Goal: Information Seeking & Learning: Learn about a topic

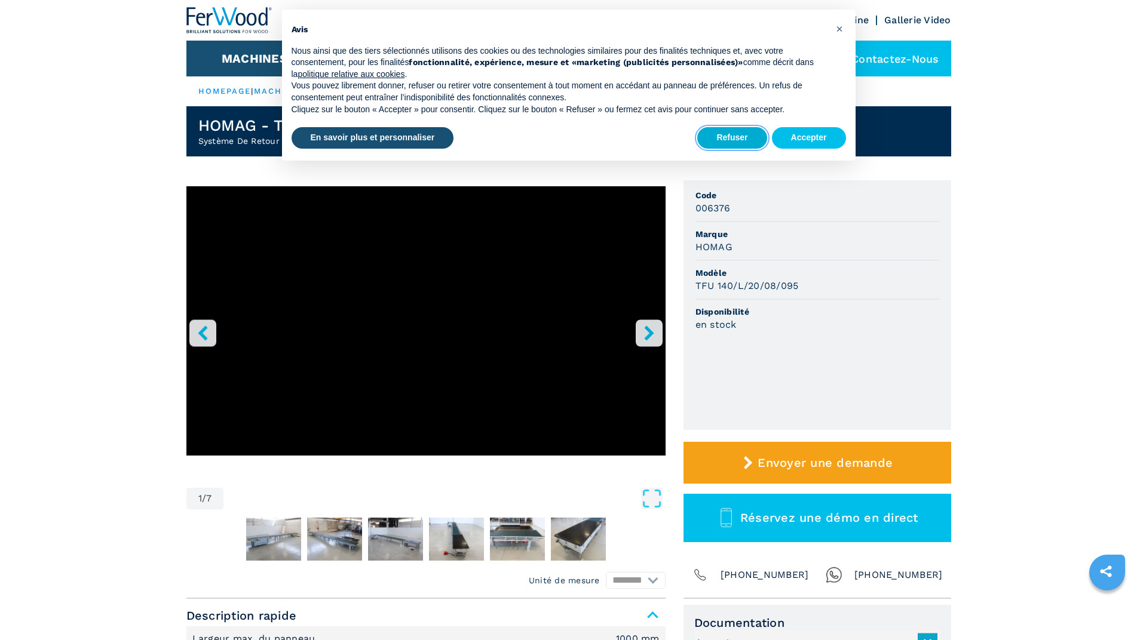
click at [741, 141] on button "Refuser" at bounding box center [731, 138] width 69 height 22
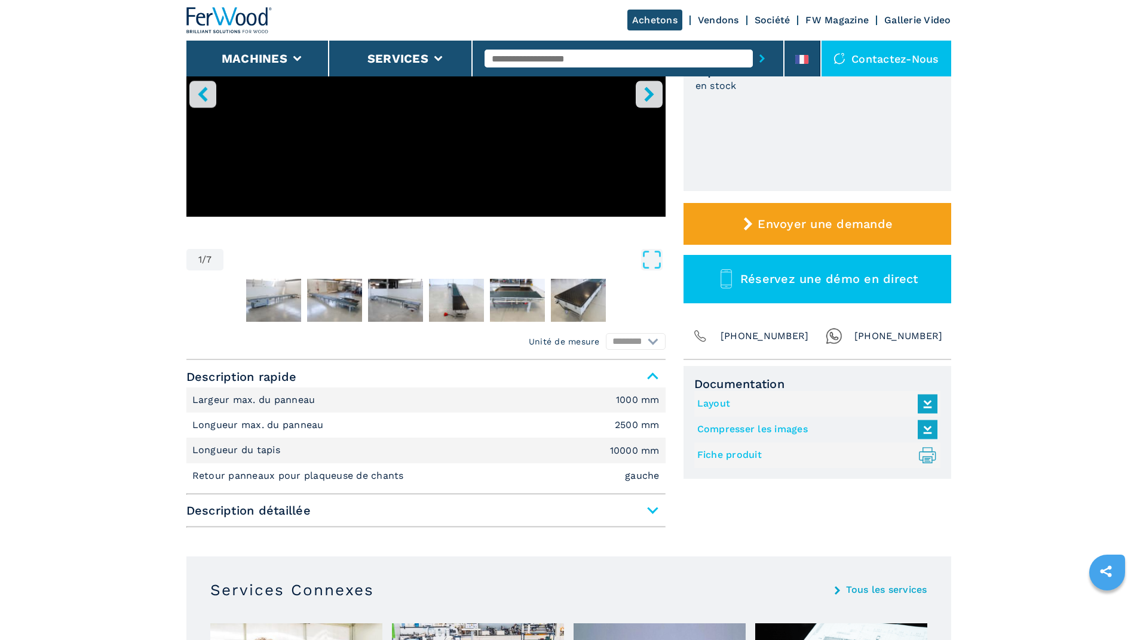
scroll to position [299, 0]
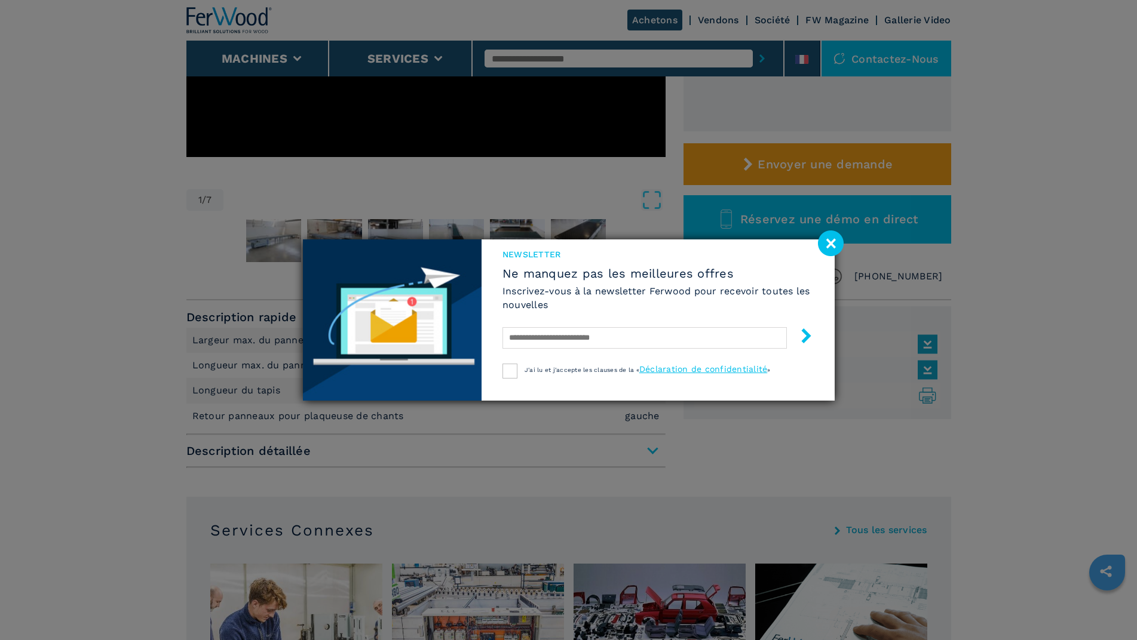
click at [649, 454] on div "Newsletter Ne manquez pas les meilleures offres Inscrivez-vous à la newsletter …" at bounding box center [568, 320] width 1137 height 640
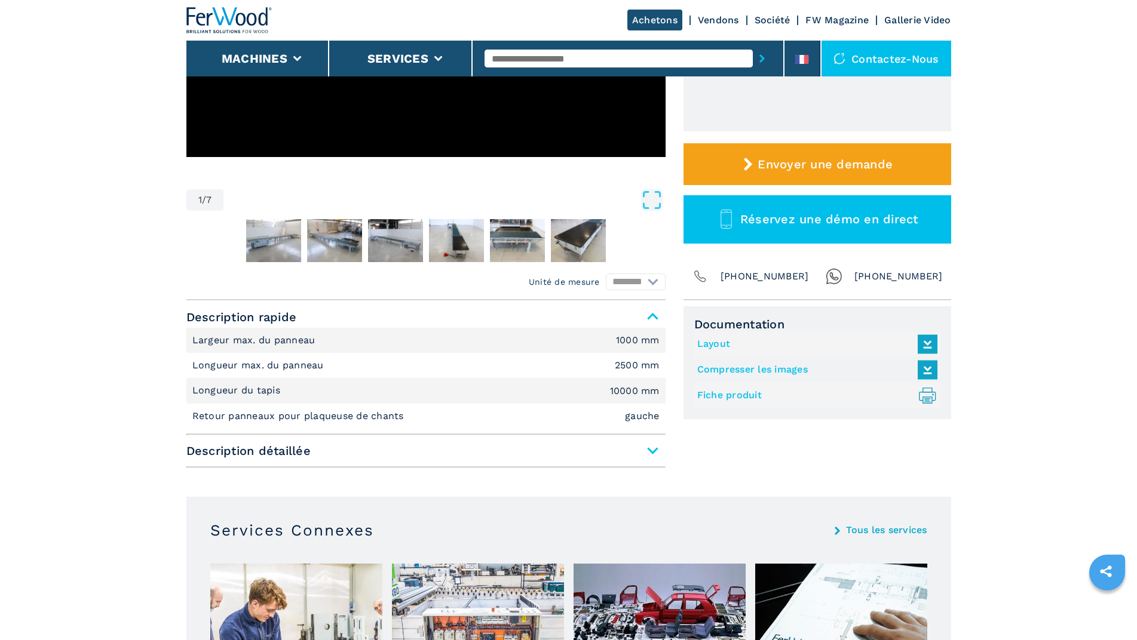
click at [654, 452] on span "Description détaillée" at bounding box center [425, 451] width 479 height 22
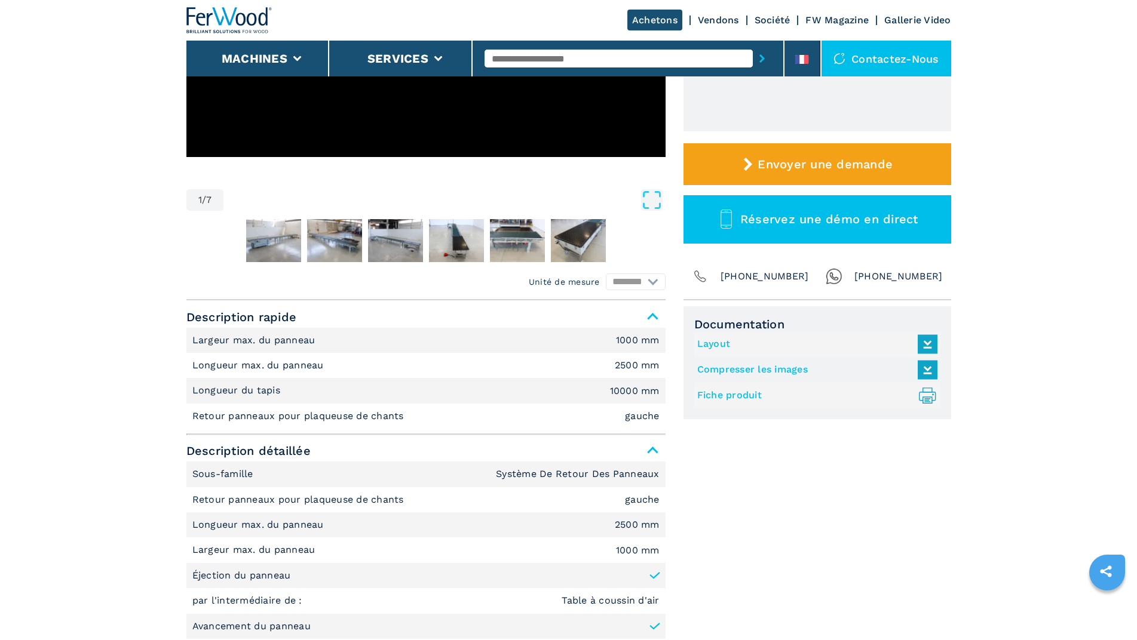
scroll to position [418, 0]
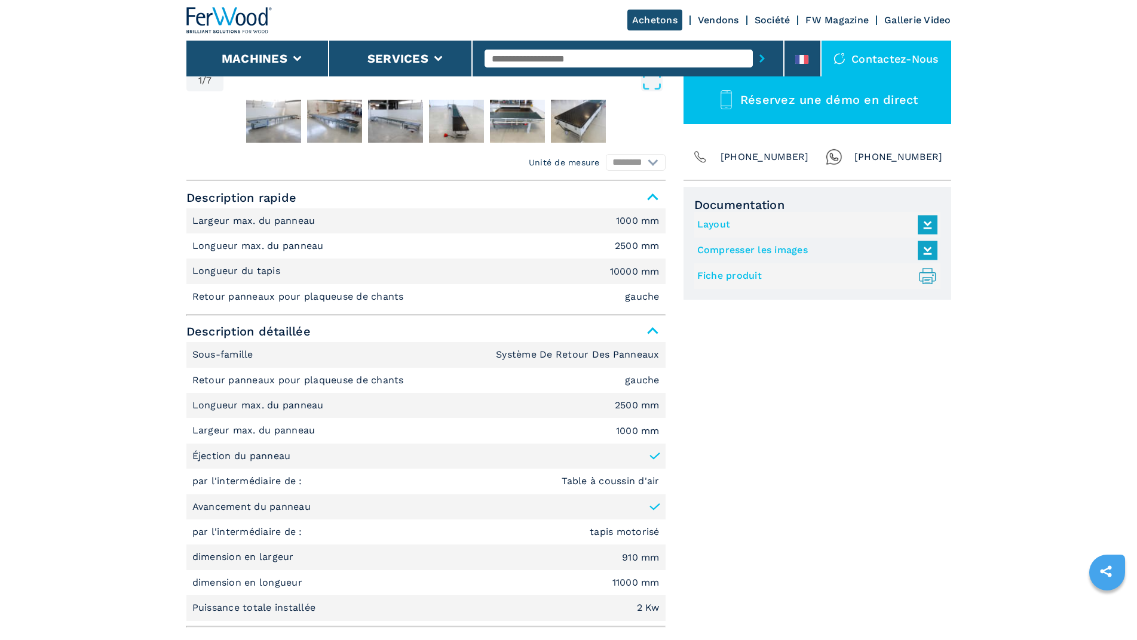
click at [652, 381] on em "gauche" at bounding box center [642, 381] width 35 height 10
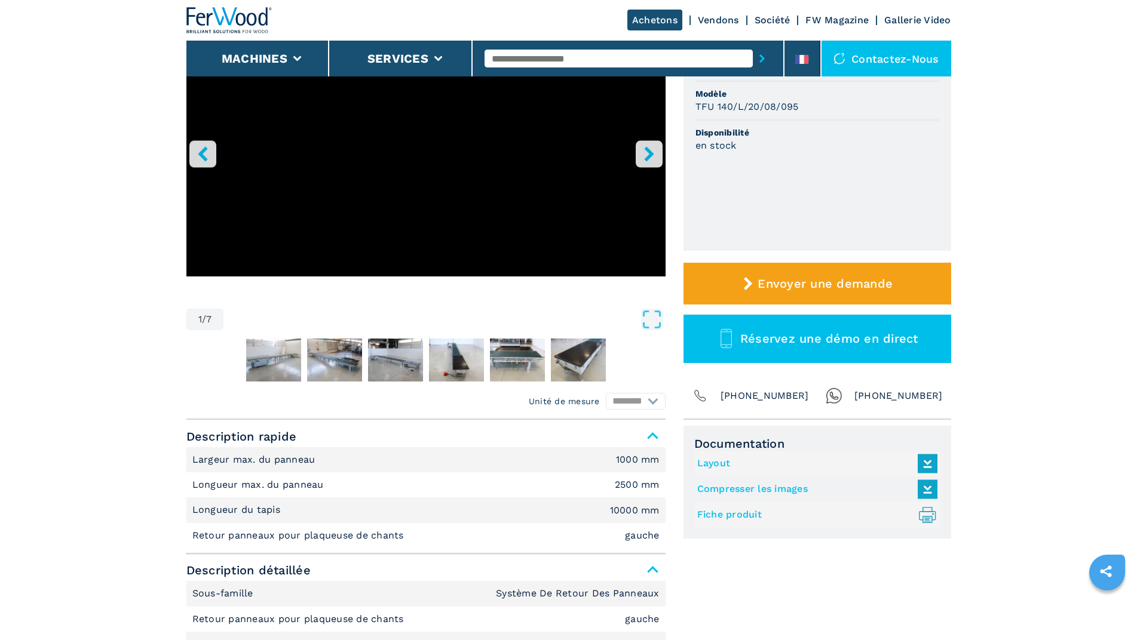
scroll to position [0, 0]
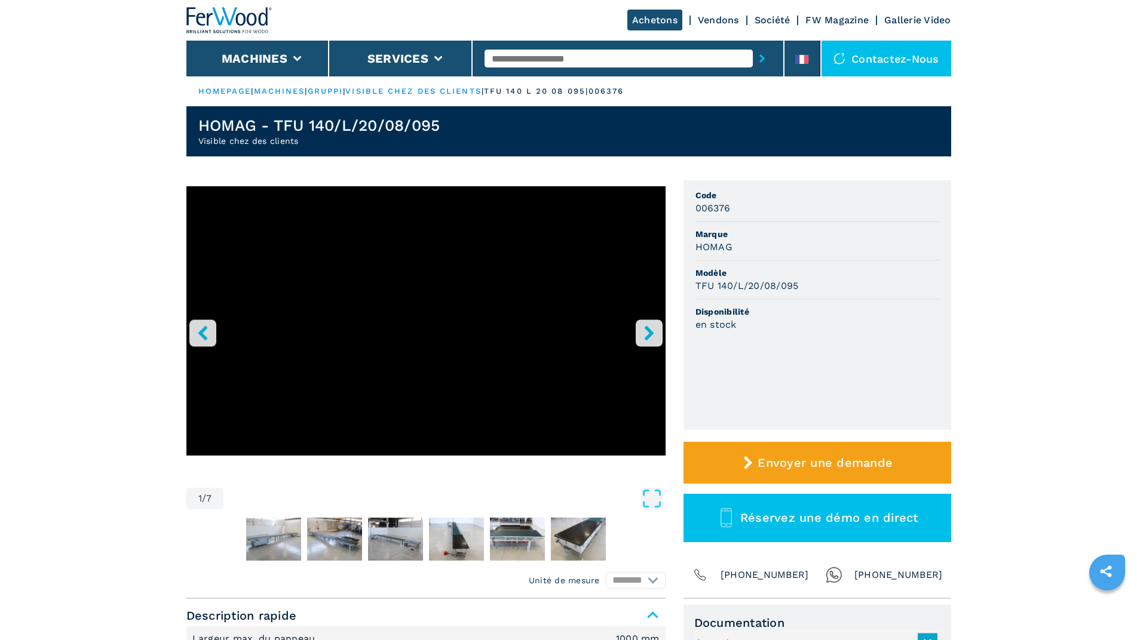
scroll to position [299, 0]
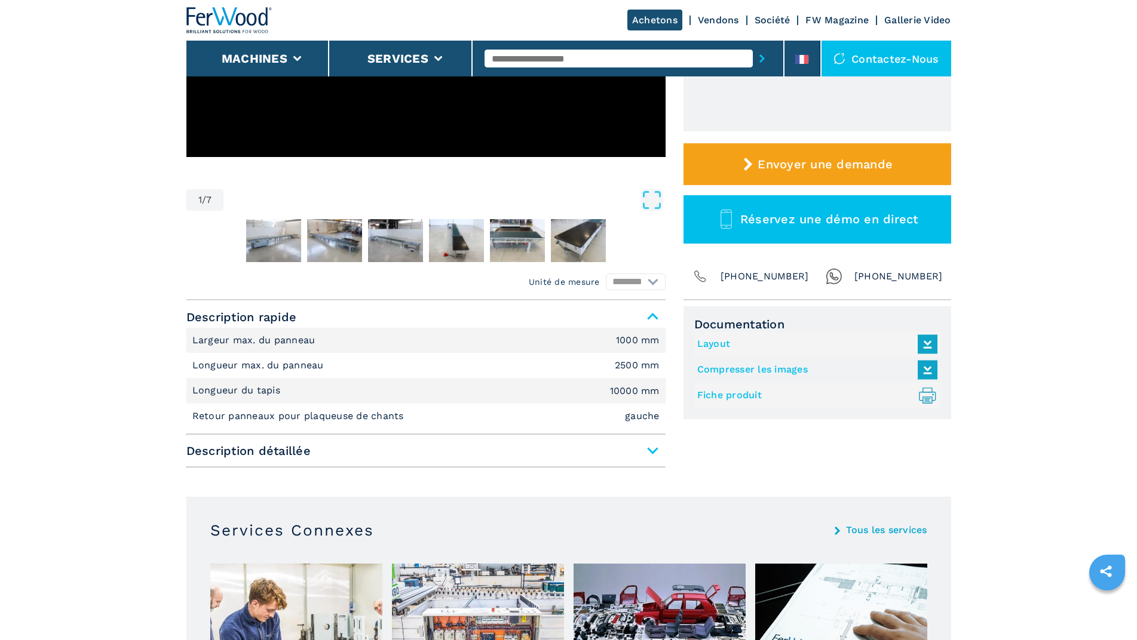
click at [653, 451] on span "Description détaillée" at bounding box center [425, 451] width 479 height 22
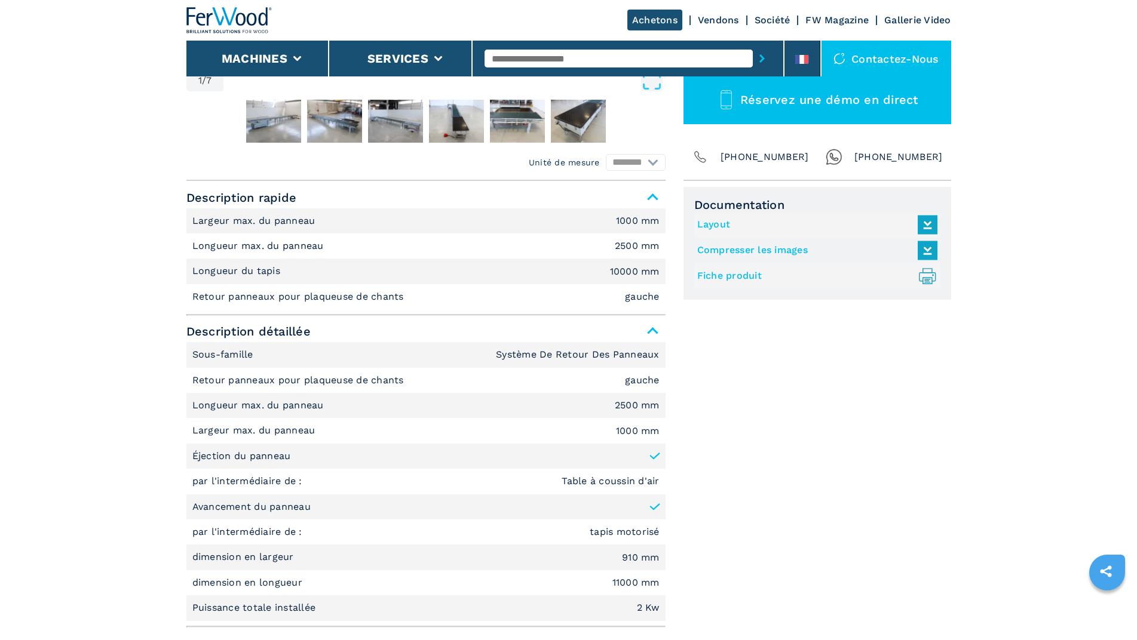
scroll to position [478, 0]
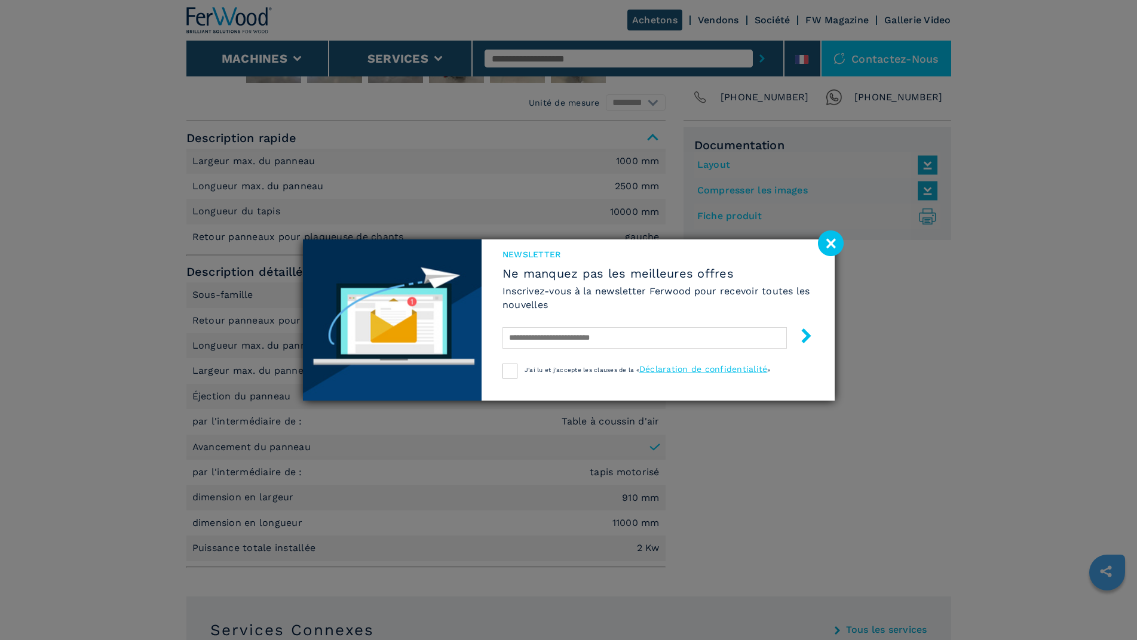
click at [822, 237] on image at bounding box center [831, 244] width 26 height 26
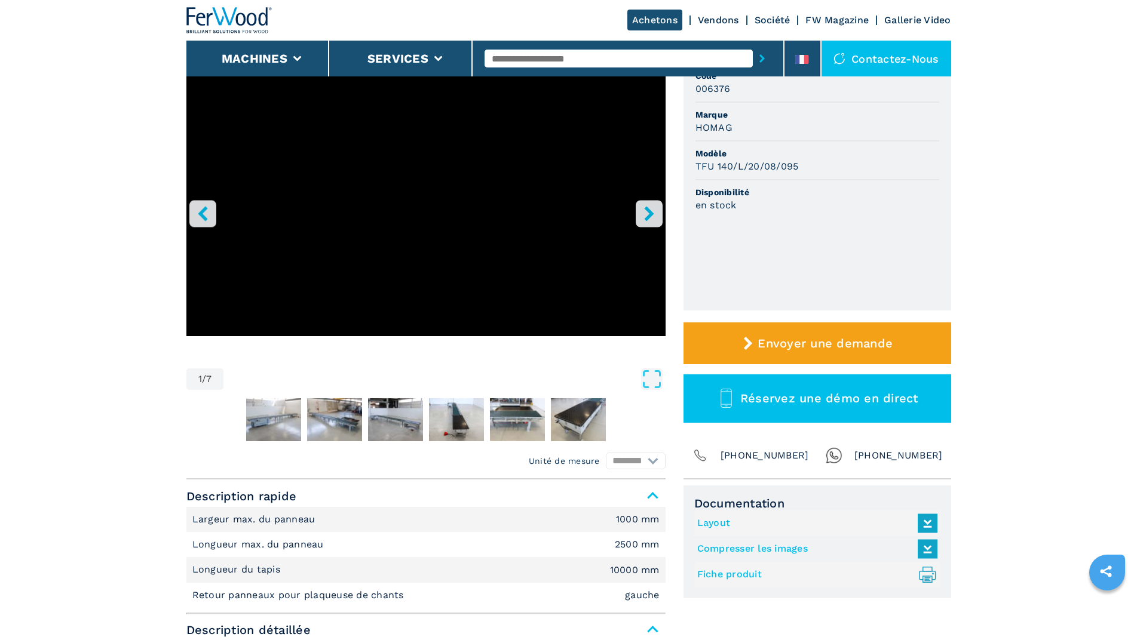
scroll to position [60, 0]
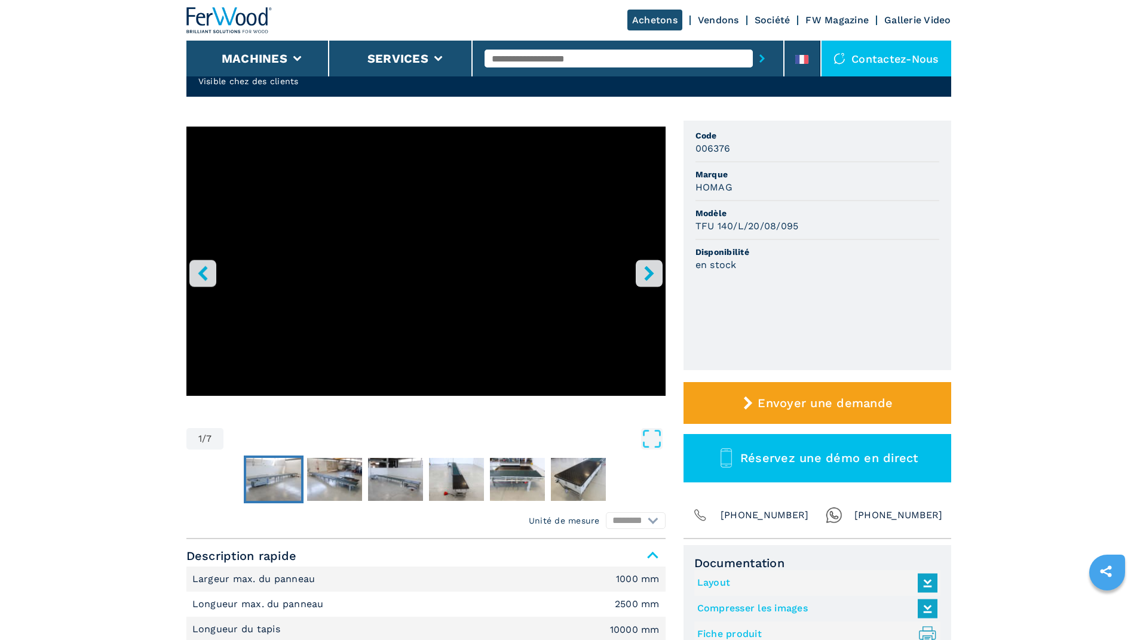
click at [269, 477] on img "Go to Slide 2" at bounding box center [273, 479] width 55 height 43
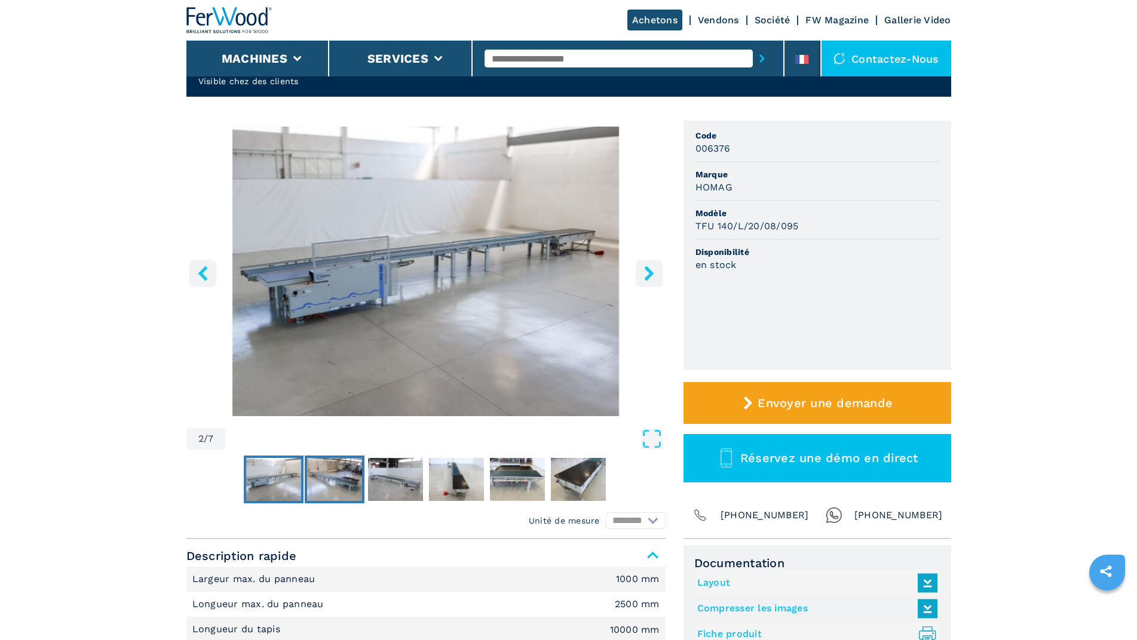
click at [348, 474] on img "Go to Slide 3" at bounding box center [334, 479] width 55 height 43
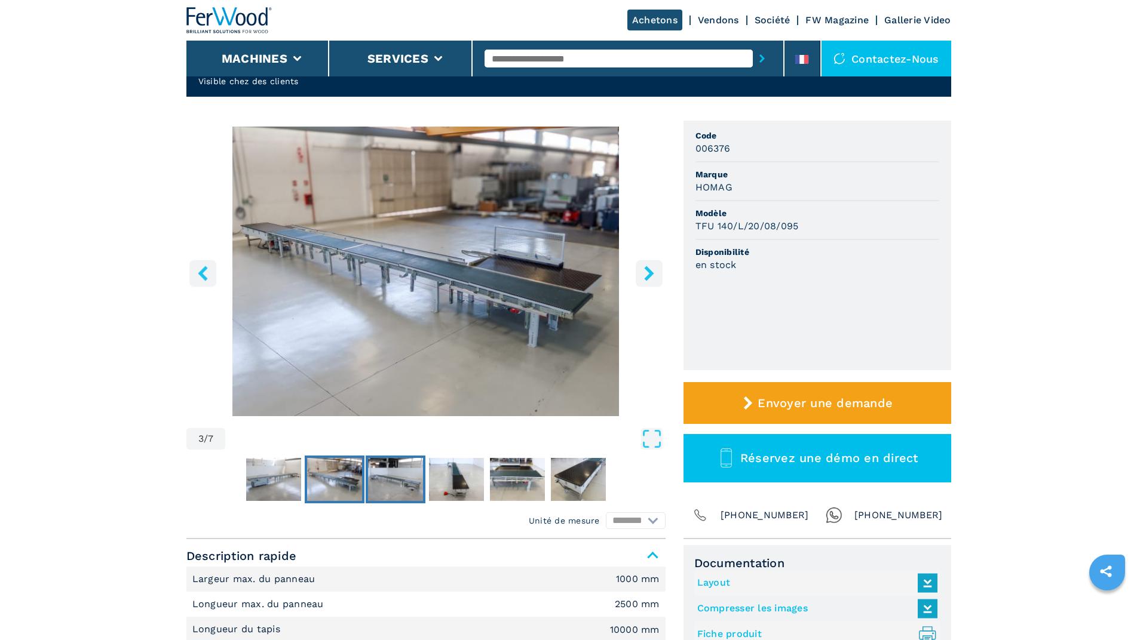
click at [410, 471] on img "Go to Slide 4" at bounding box center [395, 479] width 55 height 43
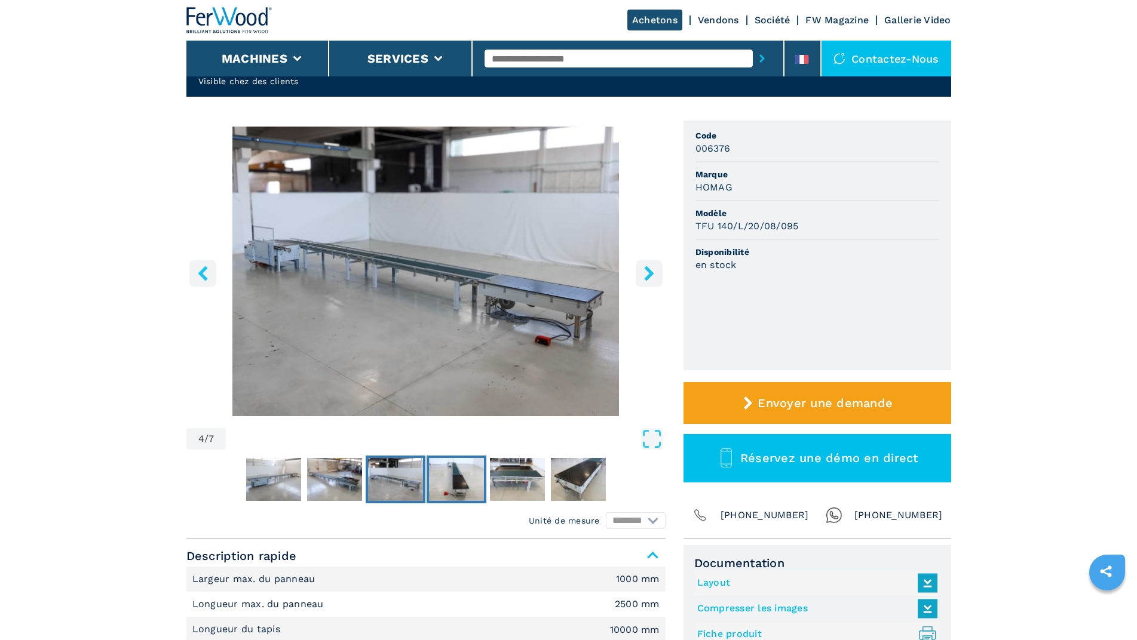
click at [471, 474] on img "Go to Slide 5" at bounding box center [456, 479] width 55 height 43
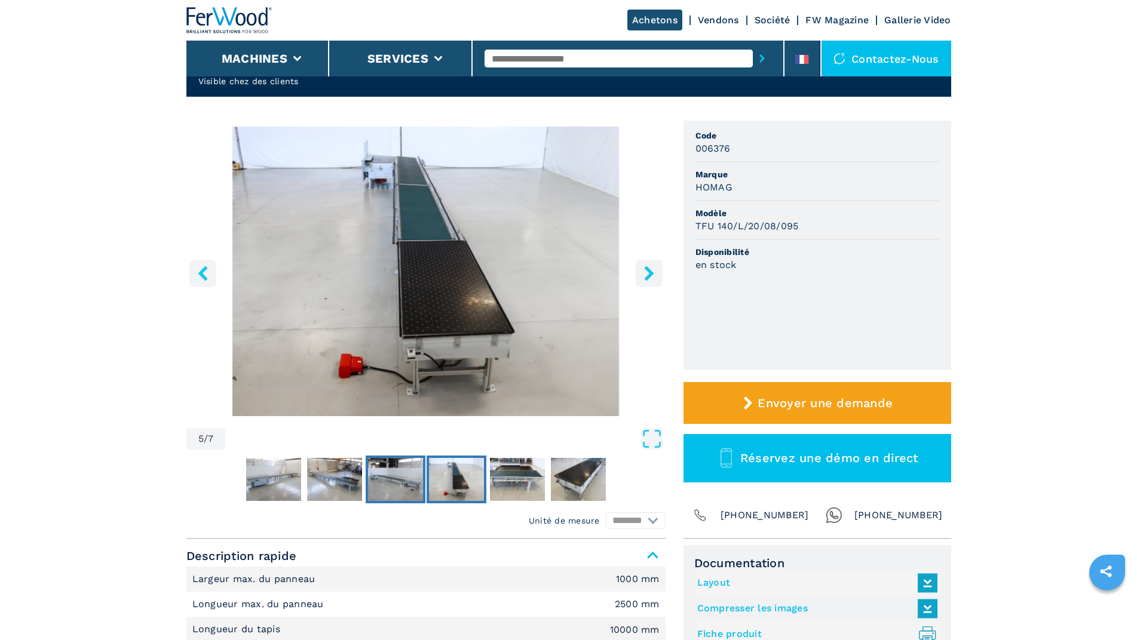
click at [403, 478] on img "Go to Slide 4" at bounding box center [395, 479] width 55 height 43
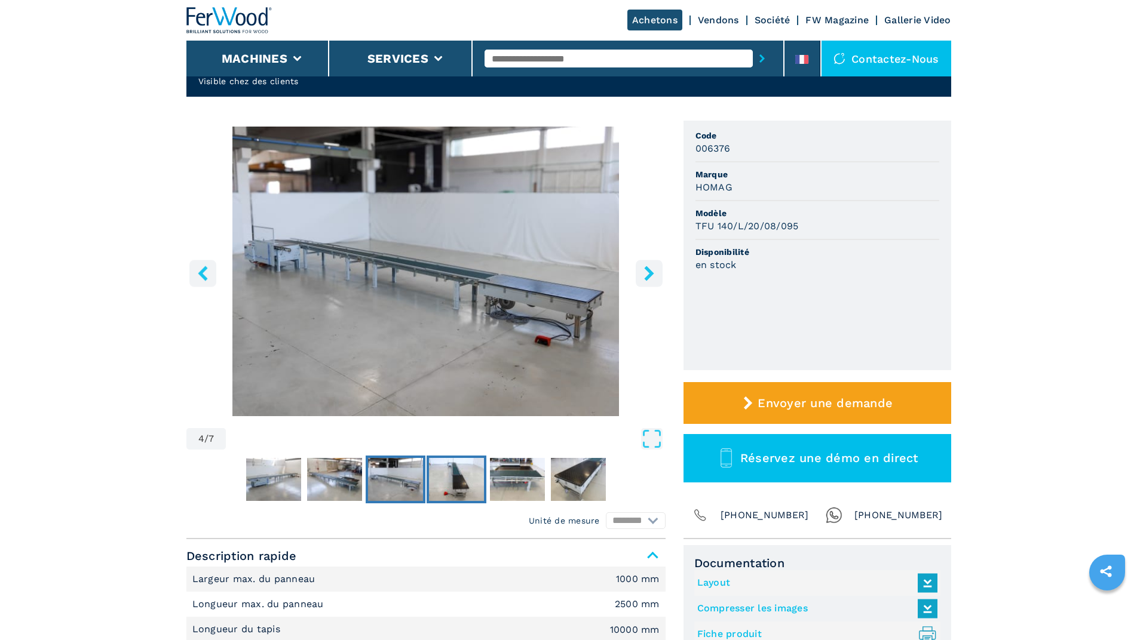
click at [458, 478] on img "Go to Slide 5" at bounding box center [456, 479] width 55 height 43
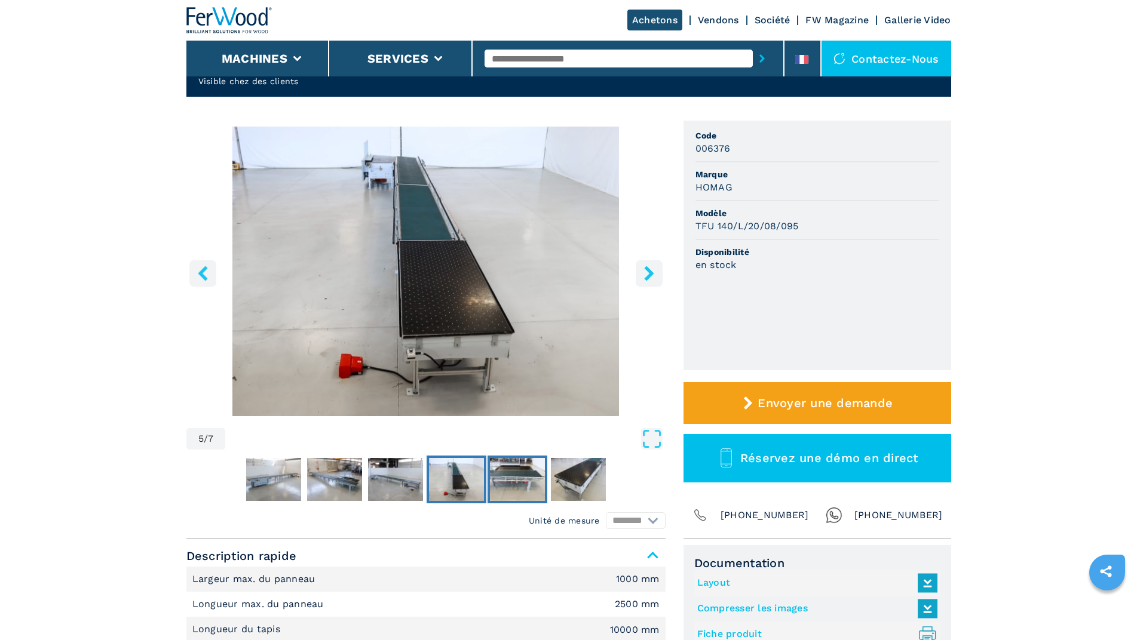
click at [517, 475] on img "Go to Slide 6" at bounding box center [517, 479] width 55 height 43
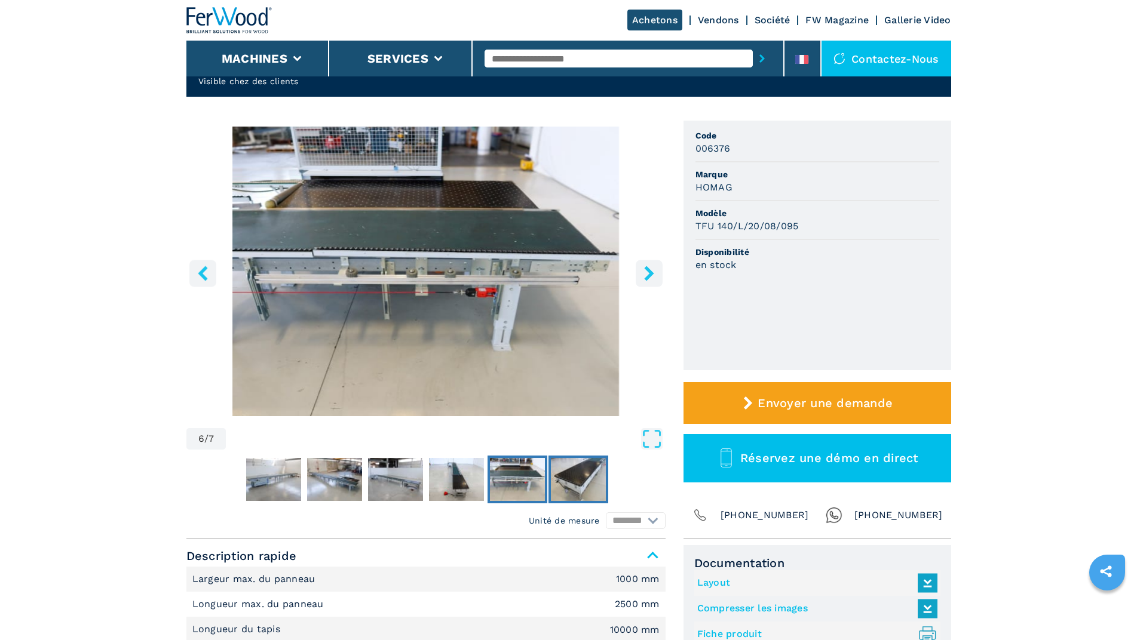
click at [587, 471] on img "Go to Slide 7" at bounding box center [578, 479] width 55 height 43
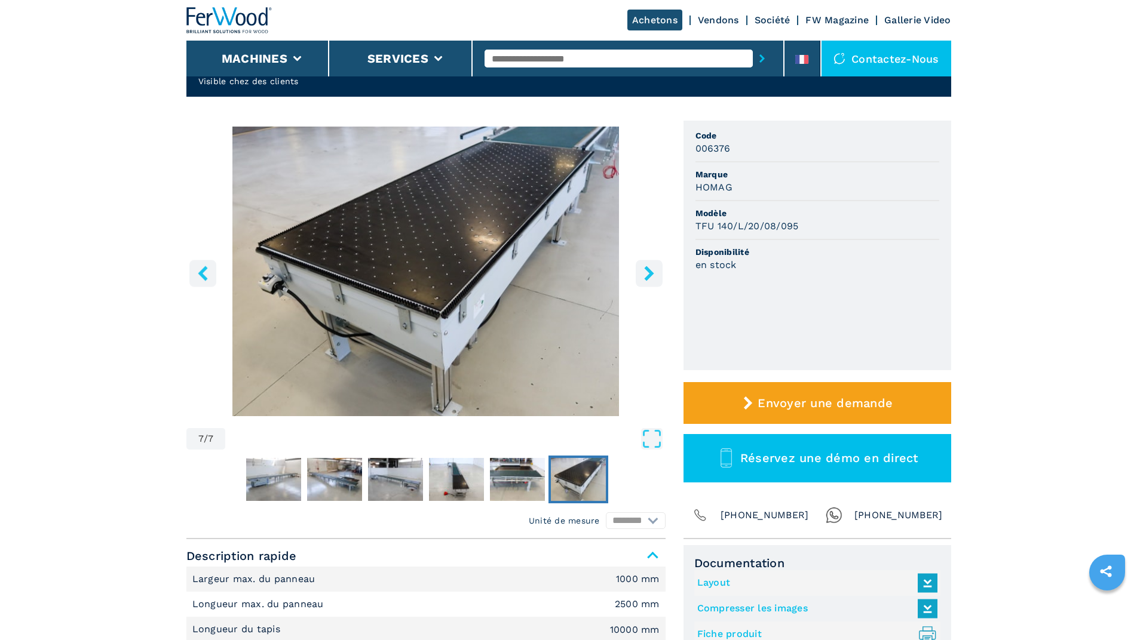
scroll to position [0, 0]
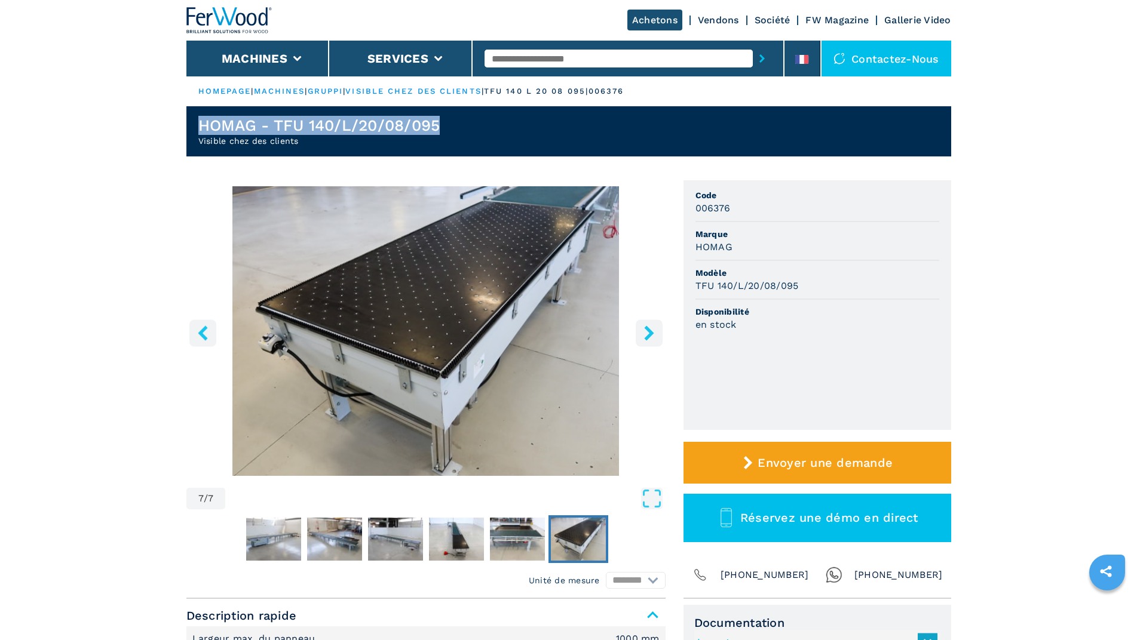
drag, startPoint x: 438, startPoint y: 120, endPoint x: 195, endPoint y: 108, distance: 242.8
click at [195, 108] on header "HOMAG - TFU 140/L/20/08/095 Visible chez des clients" at bounding box center [568, 131] width 765 height 50
copy h1 "HOMAG - TFU 140/L/20/08/095"
